Goal: Task Accomplishment & Management: Complete application form

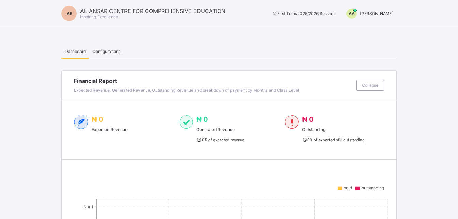
click at [373, 15] on span "[PERSON_NAME]" at bounding box center [376, 13] width 33 height 5
click at [380, 30] on span "Switch to Admin View" at bounding box center [367, 29] width 52 height 8
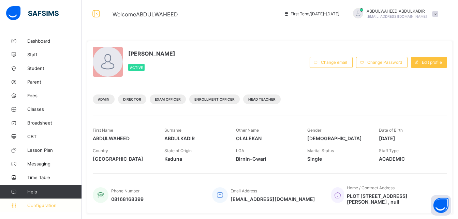
click at [46, 204] on span "Configuration" at bounding box center [54, 204] width 54 height 5
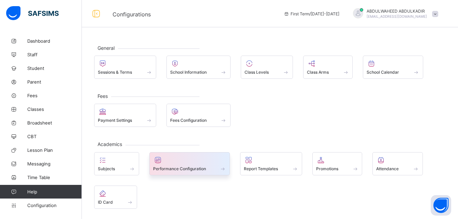
click at [184, 166] on span "Performance Configuration" at bounding box center [179, 168] width 53 height 5
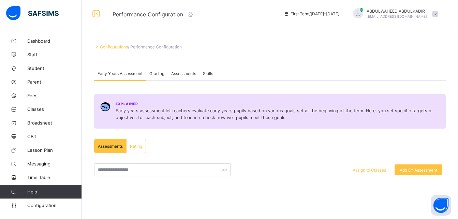
click at [155, 74] on span "Grading" at bounding box center [156, 73] width 15 height 5
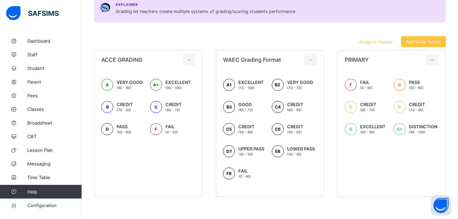
scroll to position [101, 0]
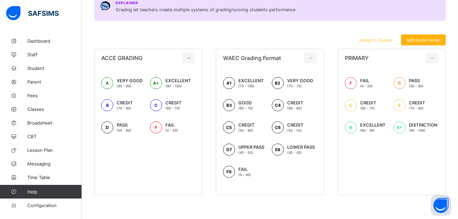
click at [418, 41] on span "Add Grade Format" at bounding box center [423, 39] width 34 height 5
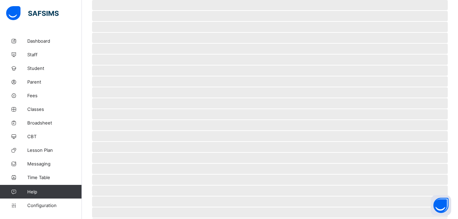
scroll to position [56, 0]
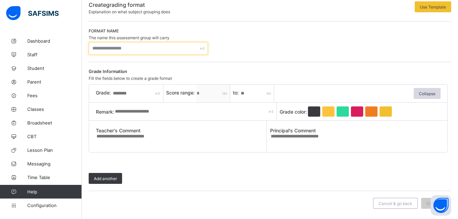
click at [133, 48] on input "text" at bounding box center [148, 48] width 119 height 13
type input "*********"
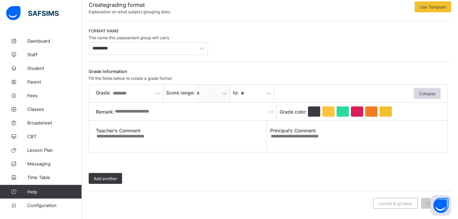
click at [145, 92] on input "text" at bounding box center [137, 93] width 51 height 18
type input "*"
click at [189, 92] on span "Score range:" at bounding box center [181, 93] width 30 height 6
click at [170, 91] on span "Score range:" at bounding box center [181, 93] width 30 height 6
click at [255, 75] on div "Grade Information Fill the fields below to create a grade format" at bounding box center [268, 75] width 359 height 12
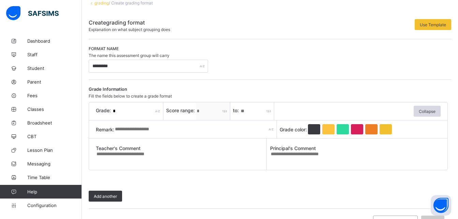
scroll to position [41, 0]
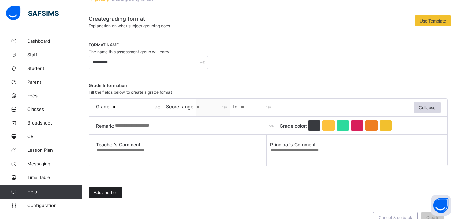
click at [106, 195] on span "Add another" at bounding box center [105, 192] width 23 height 5
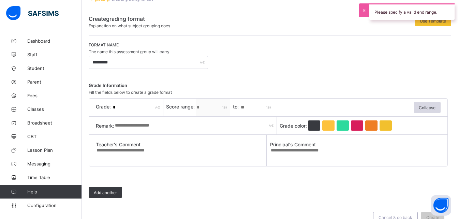
click at [336, 66] on div "Format name The name this assessment group will carry *********" at bounding box center [270, 55] width 362 height 27
click at [167, 127] on input "text" at bounding box center [195, 126] width 163 height 18
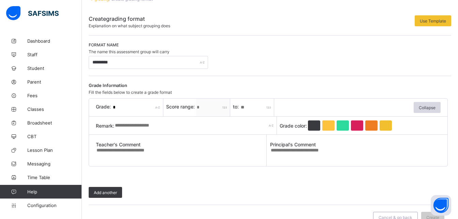
click at [136, 106] on input "*" at bounding box center [137, 107] width 51 height 18
click at [183, 107] on span "Score range:" at bounding box center [181, 107] width 30 height 6
type input "**"
click at [356, 125] on div at bounding box center [357, 125] width 12 height 10
click at [176, 127] on input "text" at bounding box center [195, 126] width 163 height 18
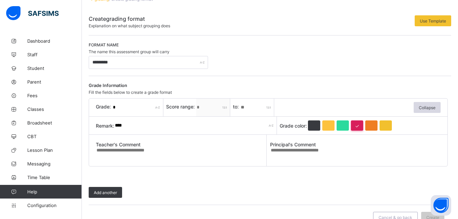
type input "****"
click at [195, 148] on textarea at bounding box center [181, 152] width 170 height 11
click at [195, 150] on textarea at bounding box center [181, 152] width 170 height 11
click at [112, 191] on span "Add another" at bounding box center [105, 192] width 23 height 5
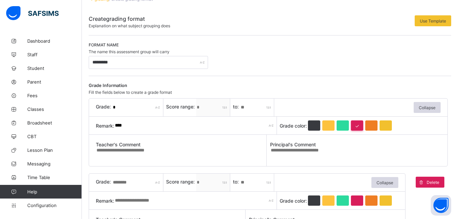
scroll to position [0, 0]
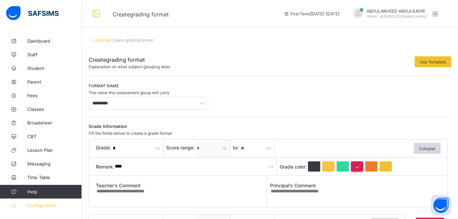
click at [50, 206] on span "Configuration" at bounding box center [54, 204] width 54 height 5
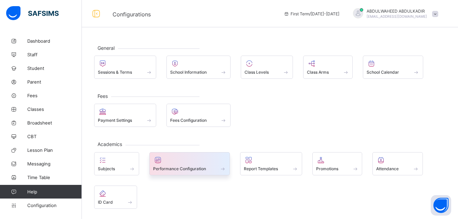
click at [189, 163] on div at bounding box center [189, 160] width 73 height 8
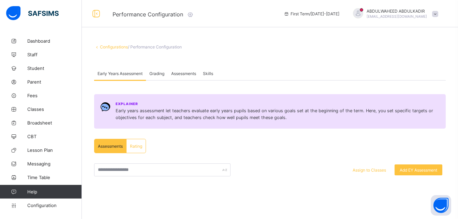
click at [155, 73] on span "Grading" at bounding box center [156, 73] width 15 height 5
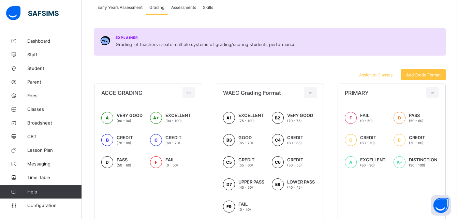
scroll to position [71, 0]
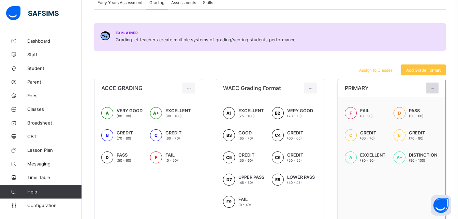
click at [435, 86] on icon at bounding box center [432, 88] width 6 height 5
click at [425, 104] on div "Edit Format" at bounding box center [421, 103] width 27 height 7
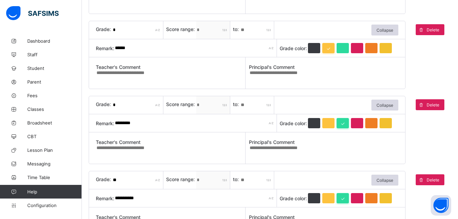
scroll to position [423, 0]
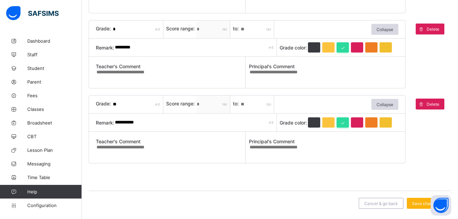
click at [422, 204] on span "Save changes" at bounding box center [425, 203] width 27 height 5
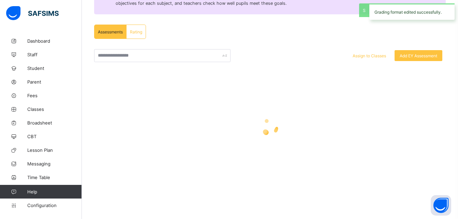
scroll to position [129, 0]
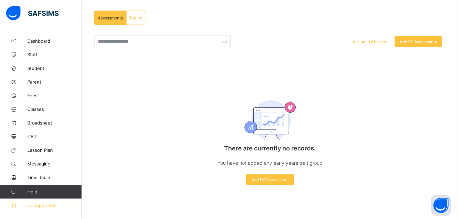
click at [41, 206] on span "Configuration" at bounding box center [54, 204] width 54 height 5
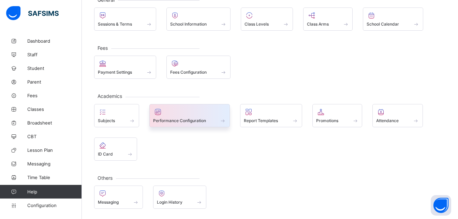
click at [175, 118] on span "Performance Configuration" at bounding box center [179, 120] width 53 height 5
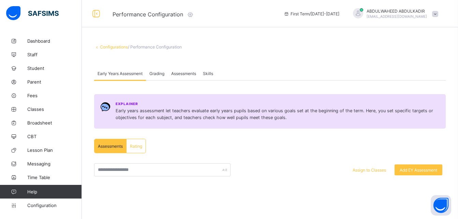
click at [157, 72] on span "Grading" at bounding box center [156, 73] width 15 height 5
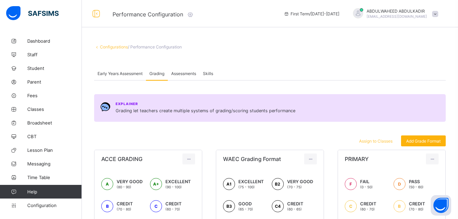
click at [430, 141] on span "Add Grade Format" at bounding box center [423, 140] width 34 height 5
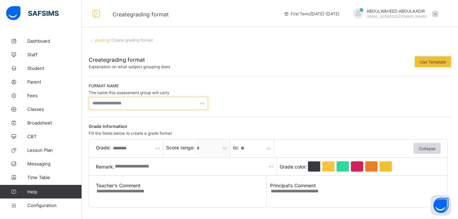
click at [177, 102] on input "text" at bounding box center [148, 103] width 119 height 13
type input "*********"
click at [144, 150] on input "text" at bounding box center [137, 148] width 51 height 18
type input "*"
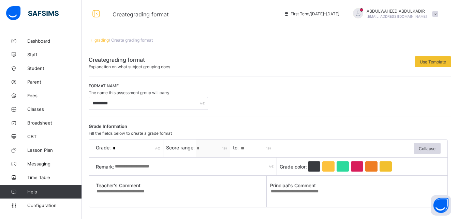
type input "*"
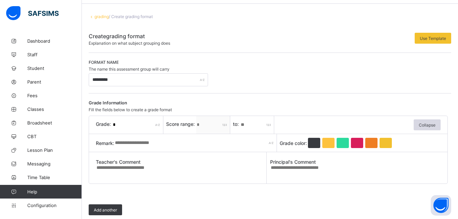
scroll to position [27, 0]
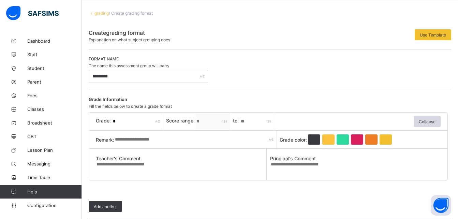
type input "**"
drag, startPoint x: 156, startPoint y: 148, endPoint x: 155, endPoint y: 144, distance: 3.6
click at [155, 144] on input "text" at bounding box center [195, 139] width 163 height 18
type input "****"
click at [358, 140] on div at bounding box center [357, 139] width 12 height 10
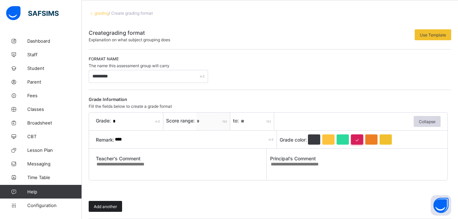
click at [105, 205] on span "Add another" at bounding box center [105, 206] width 23 height 5
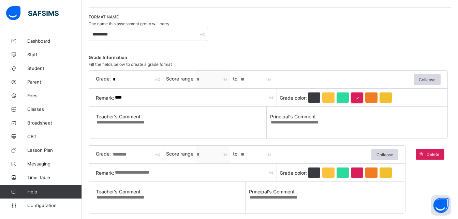
scroll to position [83, 0]
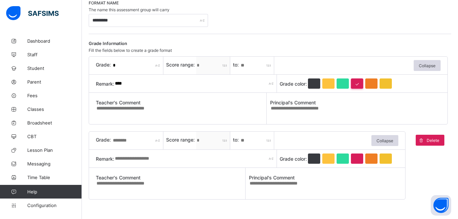
click at [130, 140] on input "text" at bounding box center [137, 141] width 51 height 18
click at [162, 99] on div "Teacher's Comment" at bounding box center [181, 108] width 171 height 31
click at [178, 115] on textarea at bounding box center [181, 110] width 170 height 11
click at [131, 143] on input "text" at bounding box center [137, 141] width 51 height 18
type input "*"
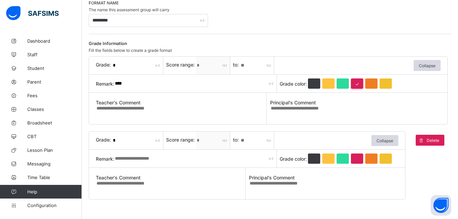
click at [244, 142] on input "*" at bounding box center [257, 141] width 34 height 18
type input "**"
click at [164, 162] on input "text" at bounding box center [195, 159] width 163 height 18
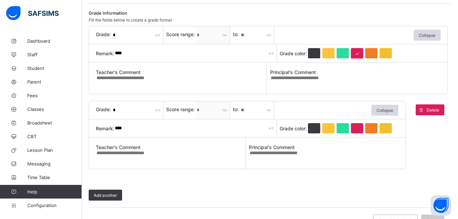
scroll to position [113, 0]
type input "****"
click at [388, 128] on div at bounding box center [385, 128] width 12 height 10
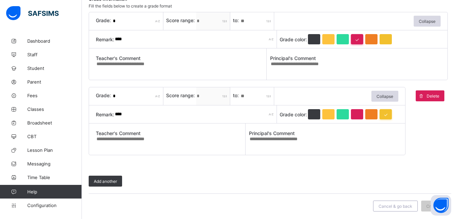
scroll to position [131, 0]
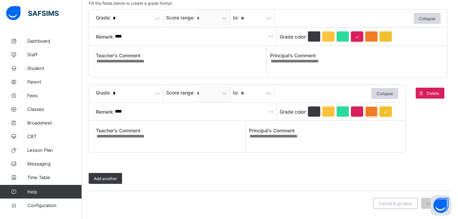
click at [370, 112] on div at bounding box center [371, 111] width 12 height 10
click at [113, 179] on span "Add another" at bounding box center [105, 178] width 23 height 5
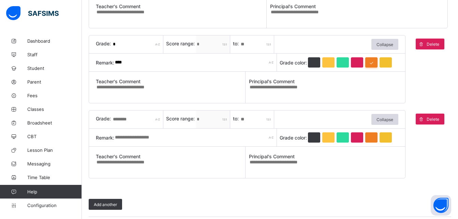
scroll to position [178, 0]
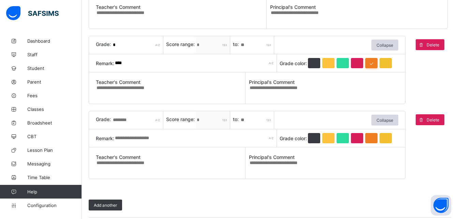
click at [121, 121] on input "text" at bounding box center [137, 120] width 51 height 18
type input "*"
click at [247, 122] on input "*" at bounding box center [257, 120] width 34 height 18
type input "*"
type input "**"
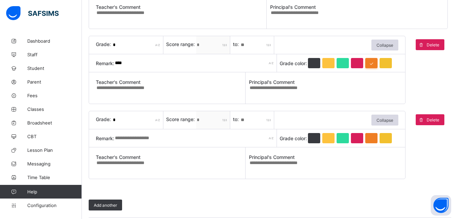
click at [158, 142] on input "text" at bounding box center [195, 138] width 163 height 18
type input "******"
click at [343, 140] on div at bounding box center [342, 138] width 12 height 10
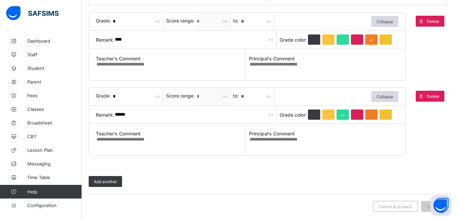
scroll to position [207, 0]
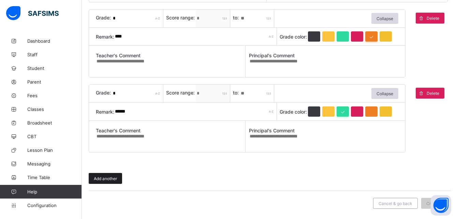
click at [104, 177] on span "Add another" at bounding box center [105, 178] width 23 height 5
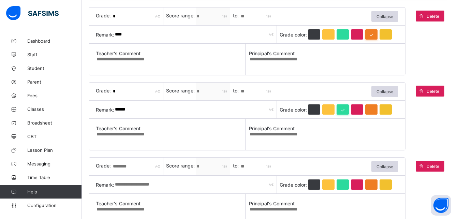
click at [141, 169] on input "text" at bounding box center [137, 166] width 51 height 18
type input "*"
click at [247, 169] on input "*" at bounding box center [257, 166] width 34 height 18
type input "**"
click at [343, 188] on div at bounding box center [342, 184] width 12 height 10
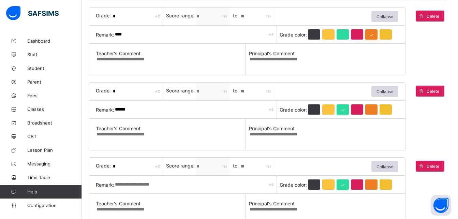
click at [165, 186] on input "text" at bounding box center [195, 184] width 163 height 18
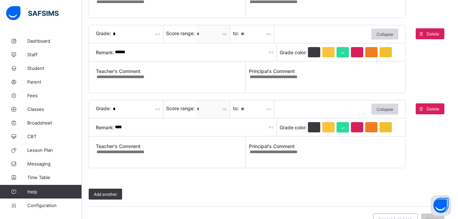
scroll to position [282, 0]
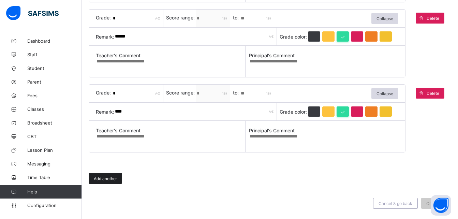
type input "****"
click at [107, 180] on span "Add another" at bounding box center [105, 178] width 23 height 5
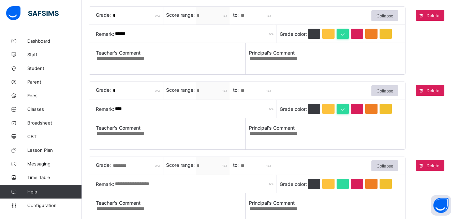
click at [138, 169] on input "text" at bounding box center [137, 166] width 51 height 18
type input "*"
click at [249, 168] on input "*" at bounding box center [257, 166] width 34 height 18
type input "**"
click at [341, 186] on div at bounding box center [342, 184] width 12 height 10
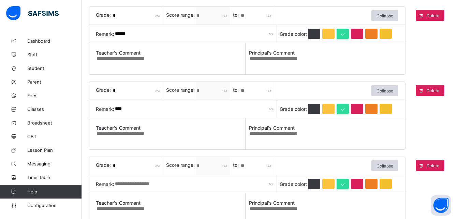
click at [165, 186] on input "text" at bounding box center [195, 184] width 163 height 18
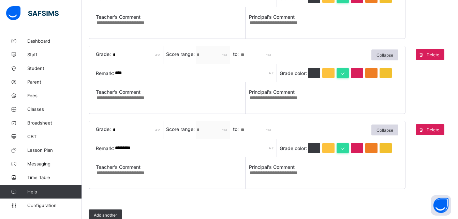
scroll to position [358, 0]
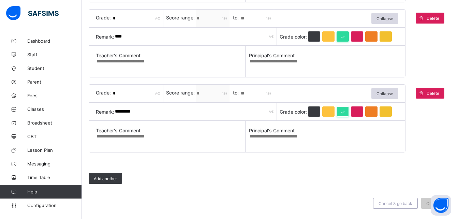
type input "*********"
click at [342, 112] on div at bounding box center [342, 111] width 12 height 10
click at [111, 179] on span "Add another" at bounding box center [105, 178] width 23 height 5
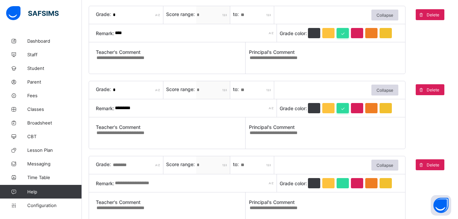
scroll to position [434, 0]
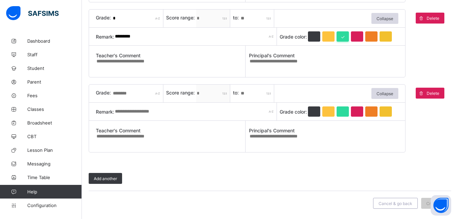
click at [126, 93] on input "text" at bounding box center [137, 93] width 51 height 18
type input "**"
click at [245, 92] on input "*" at bounding box center [257, 93] width 34 height 18
type input "***"
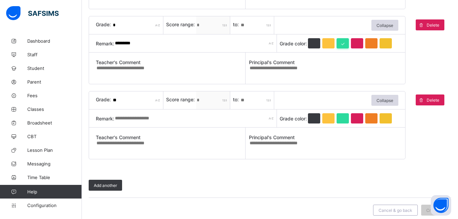
click at [151, 113] on input "text" at bounding box center [195, 118] width 163 height 18
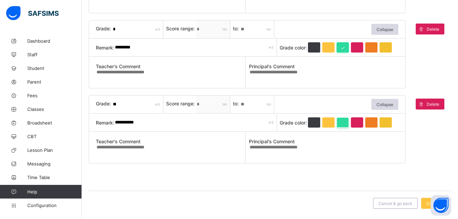
type input "**********"
click at [341, 123] on div at bounding box center [342, 122] width 12 height 10
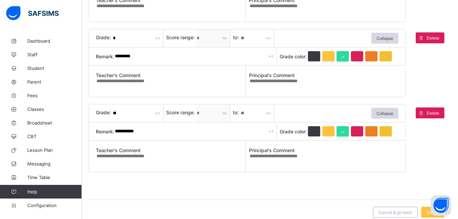
scroll to position [411, 0]
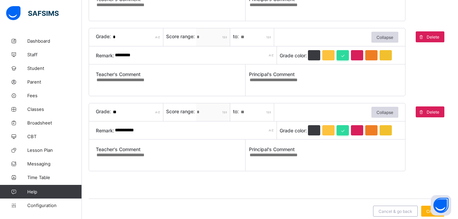
click at [429, 215] on div "Create" at bounding box center [432, 210] width 23 height 11
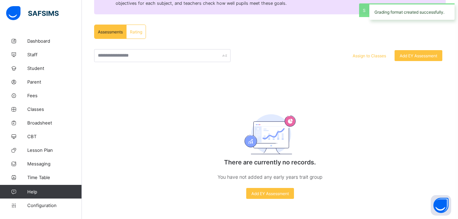
scroll to position [129, 0]
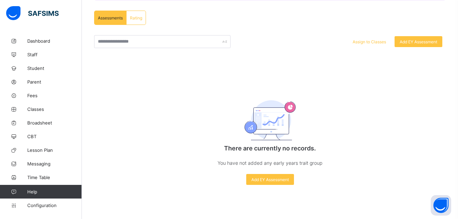
click at [135, 20] on div "Rating" at bounding box center [135, 18] width 19 height 14
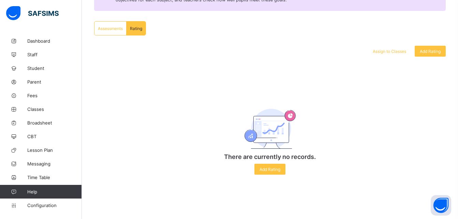
click at [107, 30] on span "Assessments" at bounding box center [110, 28] width 25 height 5
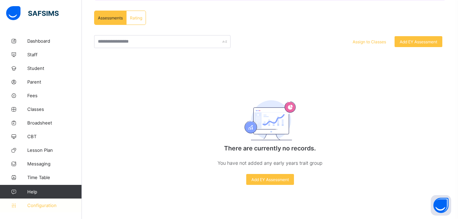
click at [43, 205] on span "Configuration" at bounding box center [54, 204] width 54 height 5
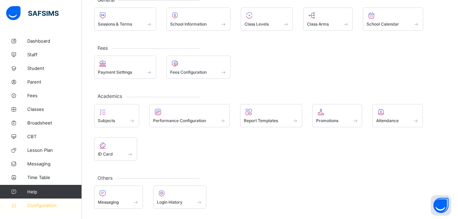
scroll to position [48, 0]
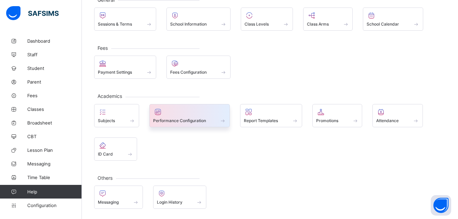
click at [188, 119] on span "Performance Configuration" at bounding box center [179, 120] width 53 height 5
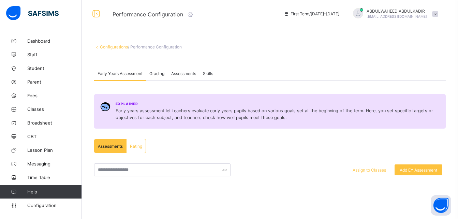
click at [158, 73] on span "Grading" at bounding box center [156, 73] width 15 height 5
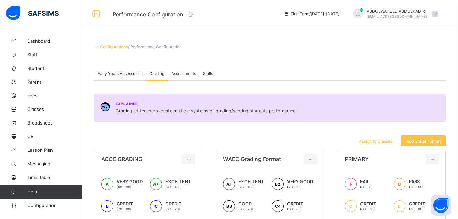
click at [183, 71] on span "Assessments" at bounding box center [183, 73] width 25 height 5
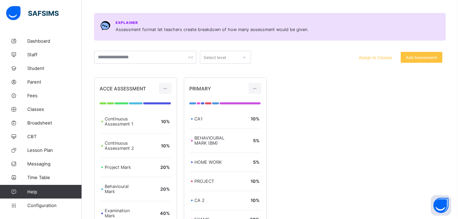
scroll to position [82, 0]
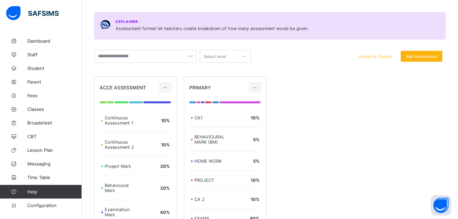
click at [421, 57] on span "Add Assessment" at bounding box center [420, 56] width 31 height 5
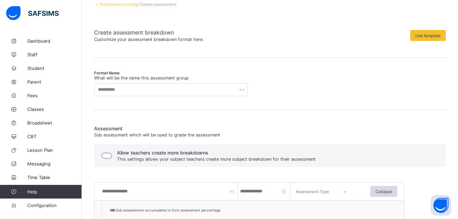
scroll to position [41, 0]
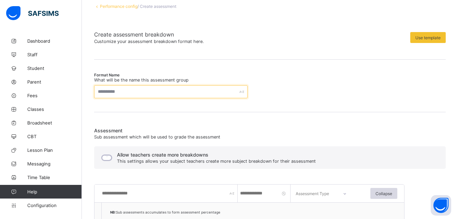
click at [206, 91] on input "text" at bounding box center [170, 91] width 153 height 13
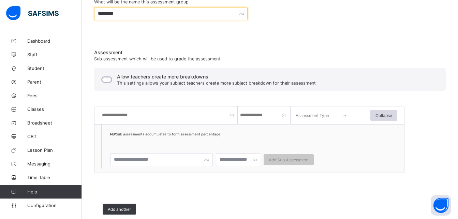
scroll to position [134, 0]
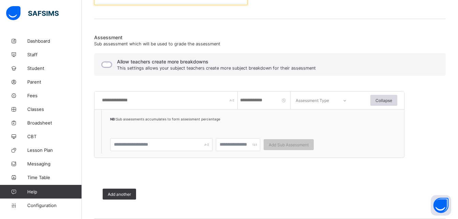
type input "*********"
click at [188, 101] on input "text" at bounding box center [169, 100] width 136 height 18
click at [275, 118] on div "NB: Sub assessments accumulates to form assessment percentage" at bounding box center [223, 123] width 227 height 14
click at [185, 102] on input "text" at bounding box center [169, 100] width 136 height 18
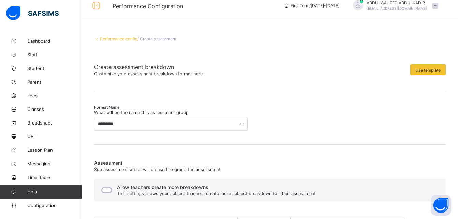
scroll to position [0, 0]
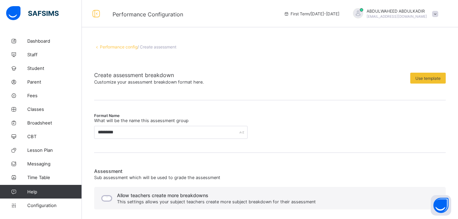
click at [114, 46] on link "Performance config" at bounding box center [118, 46] width 37 height 5
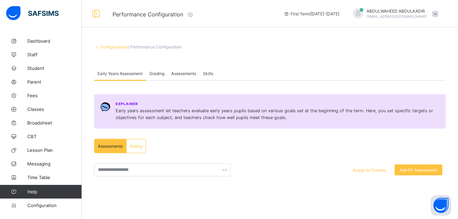
click at [153, 72] on span "Grading" at bounding box center [156, 73] width 15 height 5
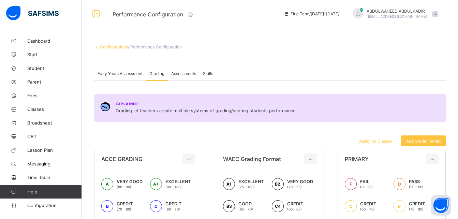
click at [181, 73] on span "Assessments" at bounding box center [183, 73] width 25 height 5
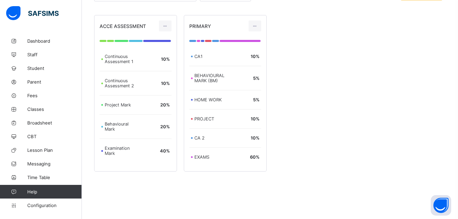
scroll to position [147, 0]
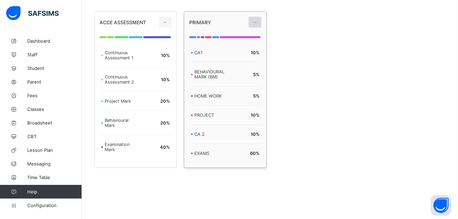
click at [258, 22] on icon at bounding box center [255, 22] width 6 height 5
click at [240, 37] on div "Edit Assessment" at bounding box center [239, 37] width 36 height 7
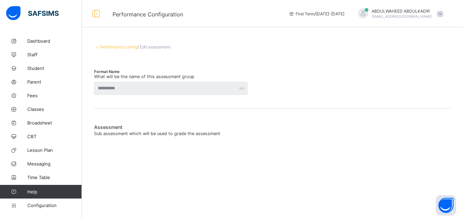
type input "*******"
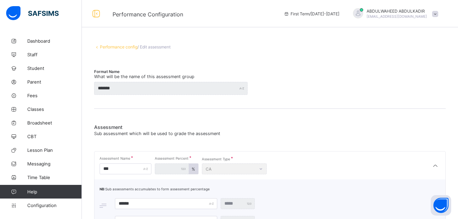
click at [114, 47] on link "Performance config" at bounding box center [118, 46] width 37 height 5
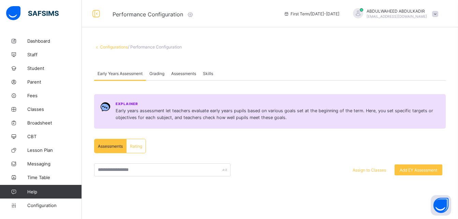
click at [158, 72] on span "Grading" at bounding box center [156, 73] width 15 height 5
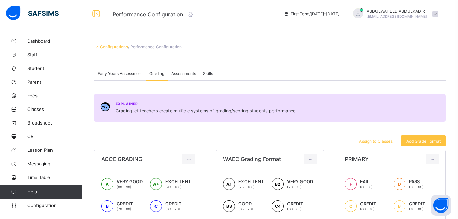
click at [183, 74] on span "Assessments" at bounding box center [183, 73] width 25 height 5
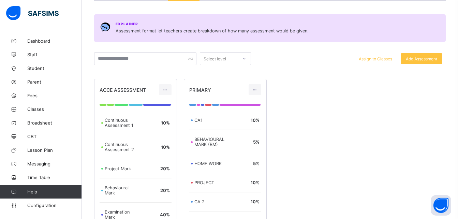
scroll to position [80, 0]
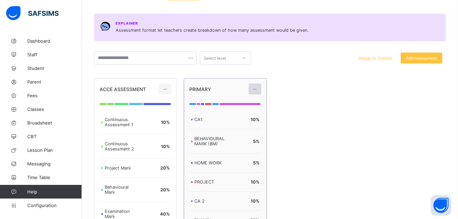
click at [258, 87] on icon at bounding box center [255, 89] width 6 height 5
click at [235, 102] on div "Edit Assessment" at bounding box center [239, 104] width 36 height 7
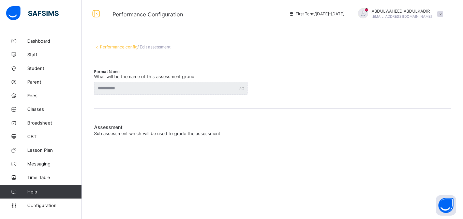
type input "*******"
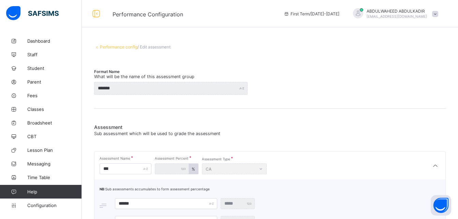
click at [113, 46] on link "Performance config" at bounding box center [118, 46] width 37 height 5
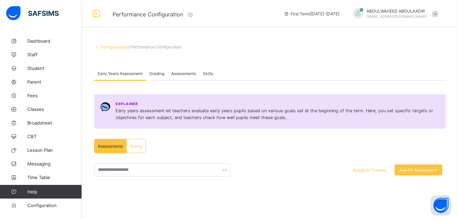
click at [182, 73] on span "Assessments" at bounding box center [183, 73] width 25 height 5
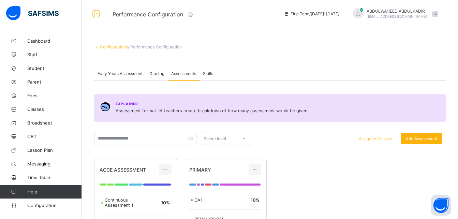
click at [423, 138] on span "Add Assessment" at bounding box center [420, 138] width 31 height 5
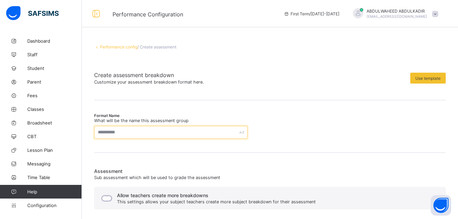
click at [177, 132] on input "text" at bounding box center [170, 132] width 153 height 13
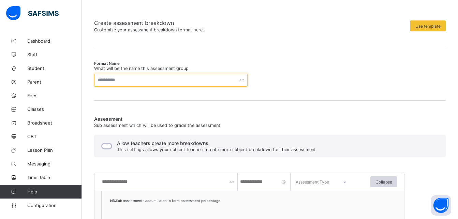
scroll to position [56, 0]
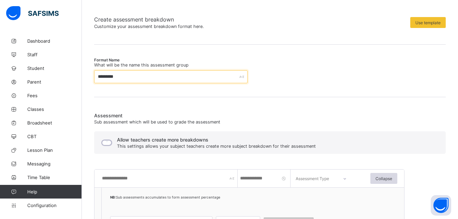
type input "*********"
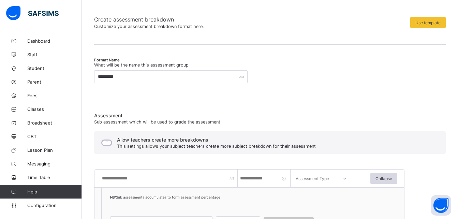
click at [182, 178] on input "text" at bounding box center [169, 178] width 136 height 18
type input "***"
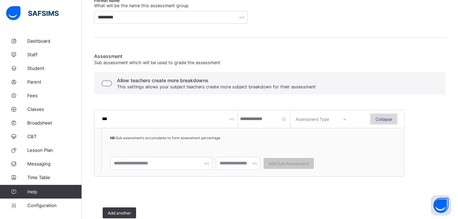
scroll to position [118, 0]
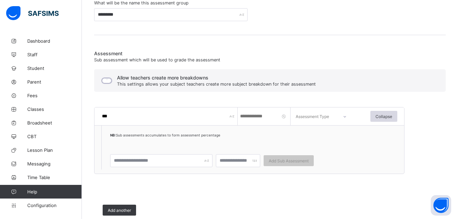
click at [256, 116] on input "number" at bounding box center [264, 116] width 51 height 18
click at [290, 134] on div "NB: Sub assessments accumulates to form assessment percentage" at bounding box center [223, 139] width 227 height 14
click at [260, 117] on input "**" at bounding box center [264, 116] width 51 height 18
type input "*"
click at [256, 117] on input "number" at bounding box center [264, 116] width 51 height 18
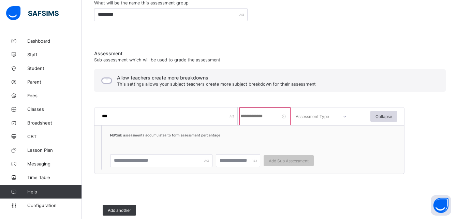
type input "**"
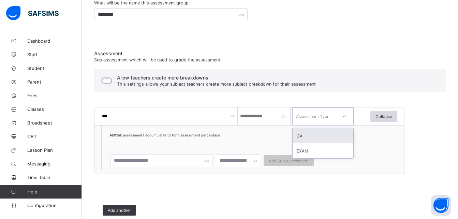
click at [345, 116] on icon at bounding box center [344, 116] width 4 height 7
click at [314, 139] on div "CA" at bounding box center [322, 135] width 61 height 15
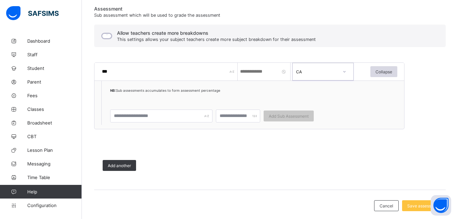
scroll to position [164, 0]
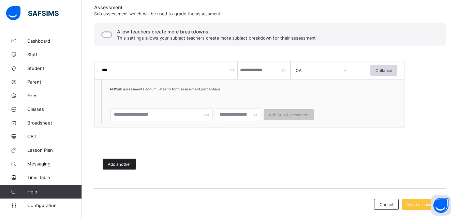
click at [116, 164] on span "Add another" at bounding box center [119, 164] width 23 height 5
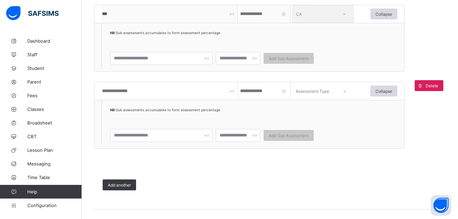
scroll to position [220, 0]
click at [160, 89] on input "text" at bounding box center [169, 90] width 136 height 18
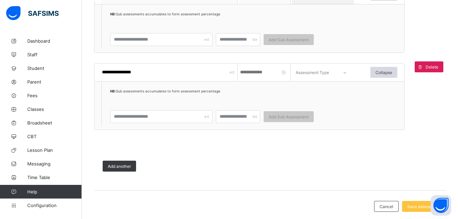
scroll to position [239, 0]
type input "**********"
click at [270, 71] on input "number" at bounding box center [264, 72] width 51 height 18
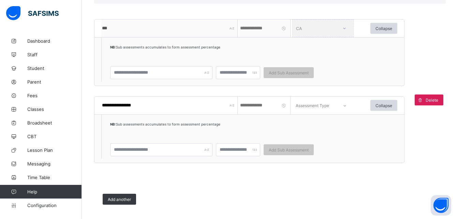
scroll to position [213, 0]
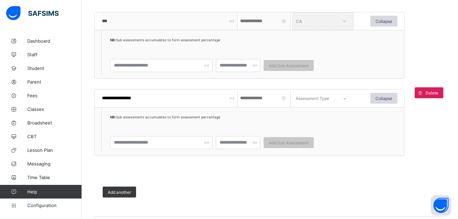
type input "**"
